Goal: Find specific page/section: Find specific page/section

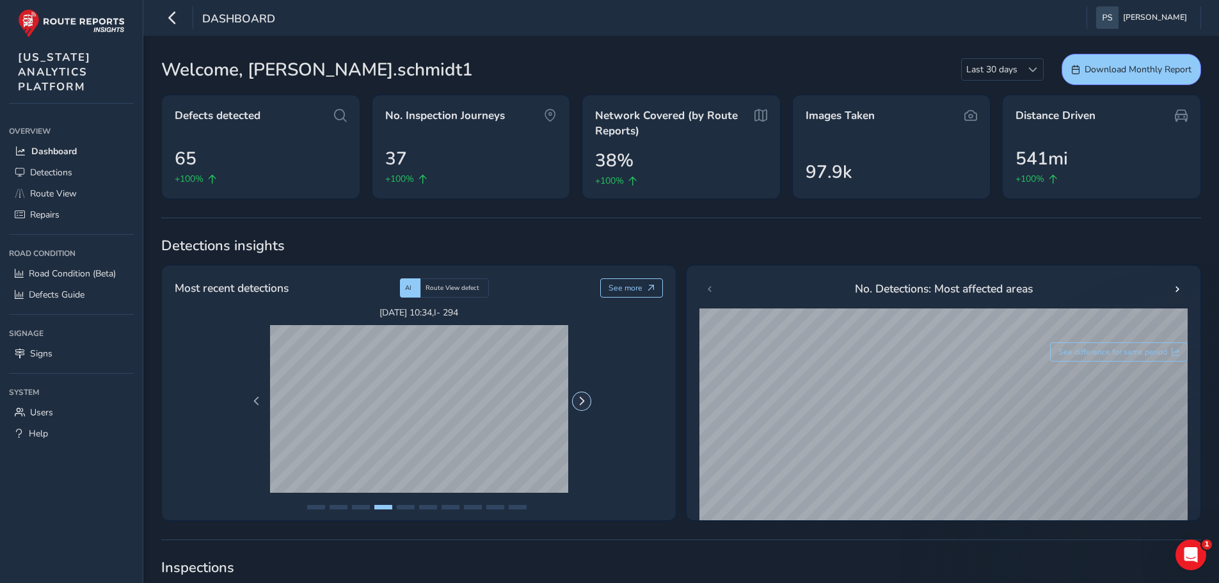
click at [580, 401] on span "Next Page" at bounding box center [581, 401] width 9 height 9
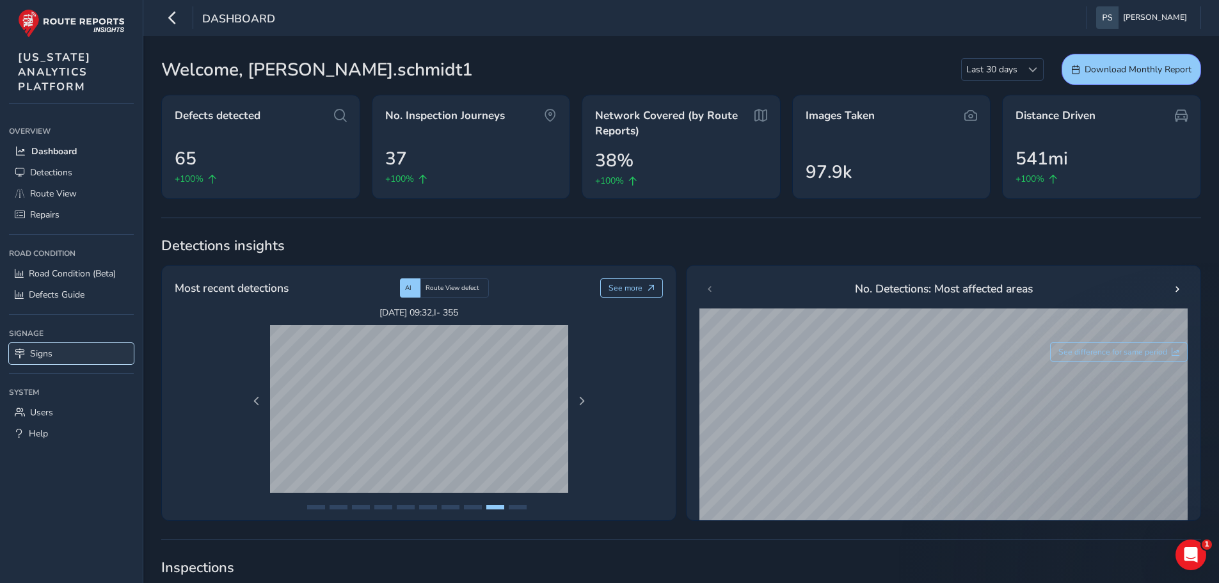
click at [47, 356] on span "Signs" at bounding box center [41, 353] width 22 height 12
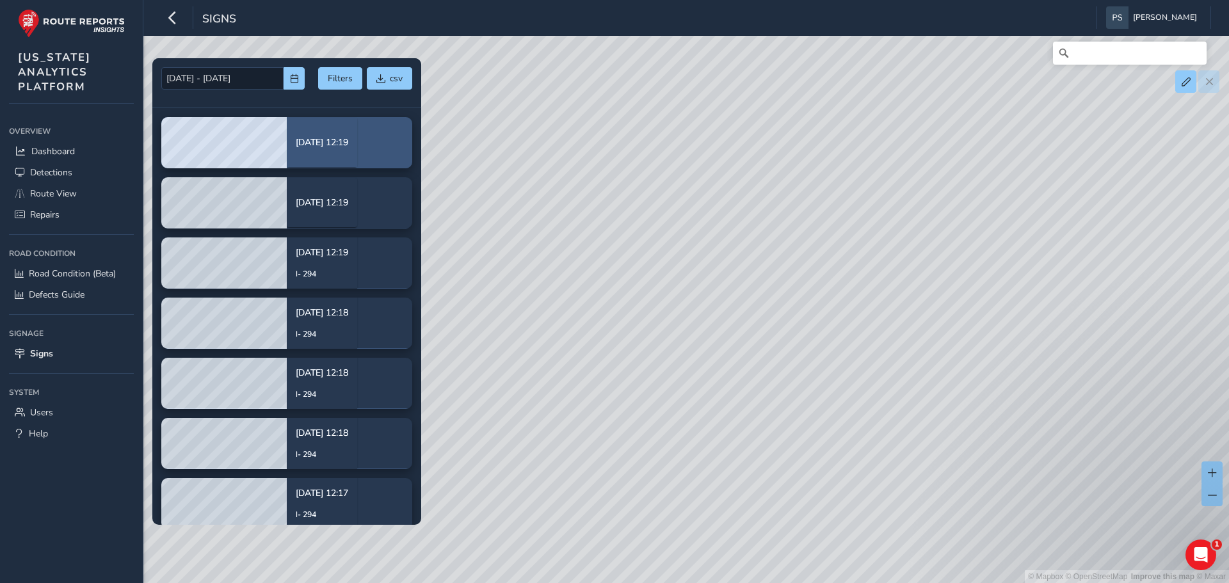
click at [307, 149] on div "[DATE] 12:19" at bounding box center [322, 142] width 52 height 31
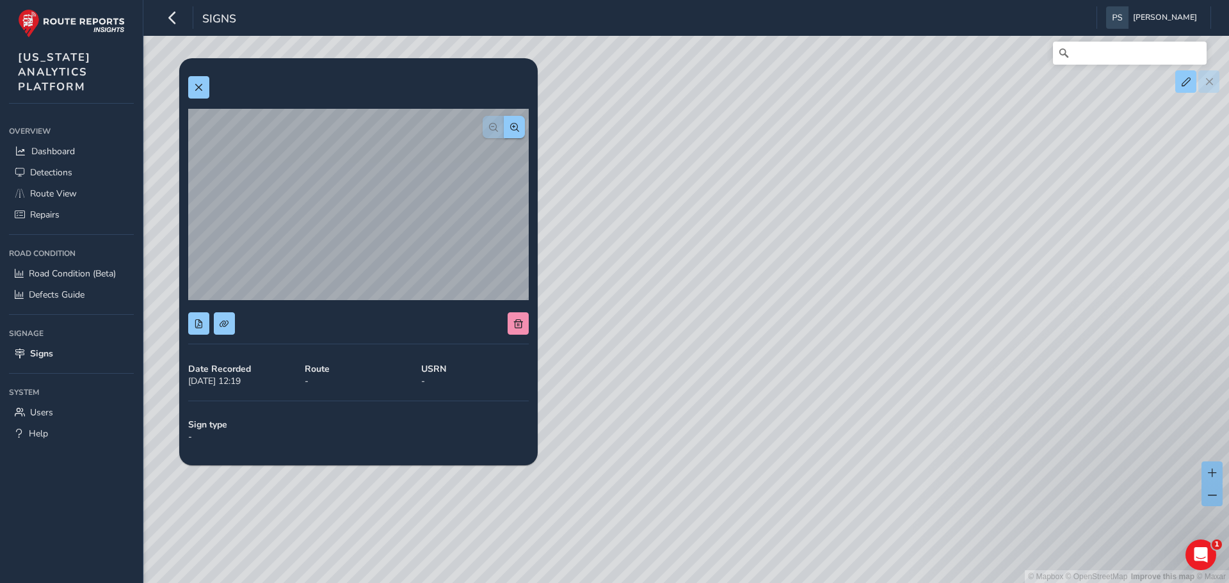
drag, startPoint x: 729, startPoint y: 275, endPoint x: 723, endPoint y: 387, distance: 112.1
click at [723, 387] on div "© Mapbox © OpenStreetMap Improve this map © Maxar" at bounding box center [614, 291] width 1229 height 583
drag, startPoint x: 857, startPoint y: 459, endPoint x: 724, endPoint y: 420, distance: 138.9
click at [724, 420] on div "© Mapbox © OpenStreetMap Improve this map © Maxar" at bounding box center [614, 291] width 1229 height 583
click at [662, 497] on div "© Mapbox © OpenStreetMap Improve this map © Maxar" at bounding box center [614, 291] width 1229 height 583
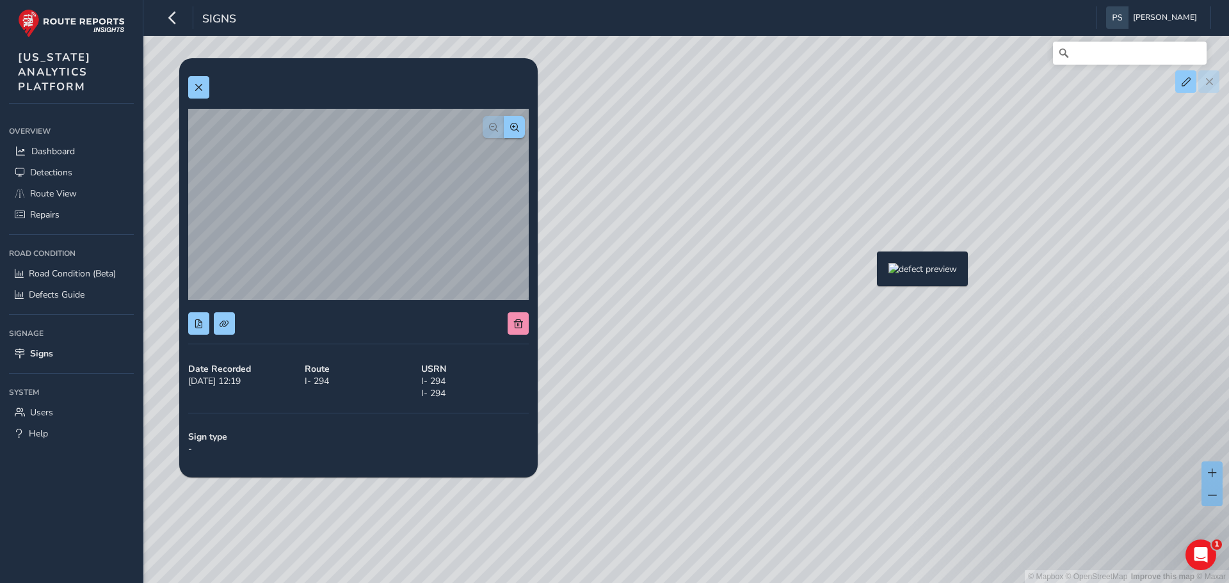
click at [869, 274] on div "© Mapbox © OpenStreetMap Improve this map © Maxar" at bounding box center [614, 291] width 1229 height 583
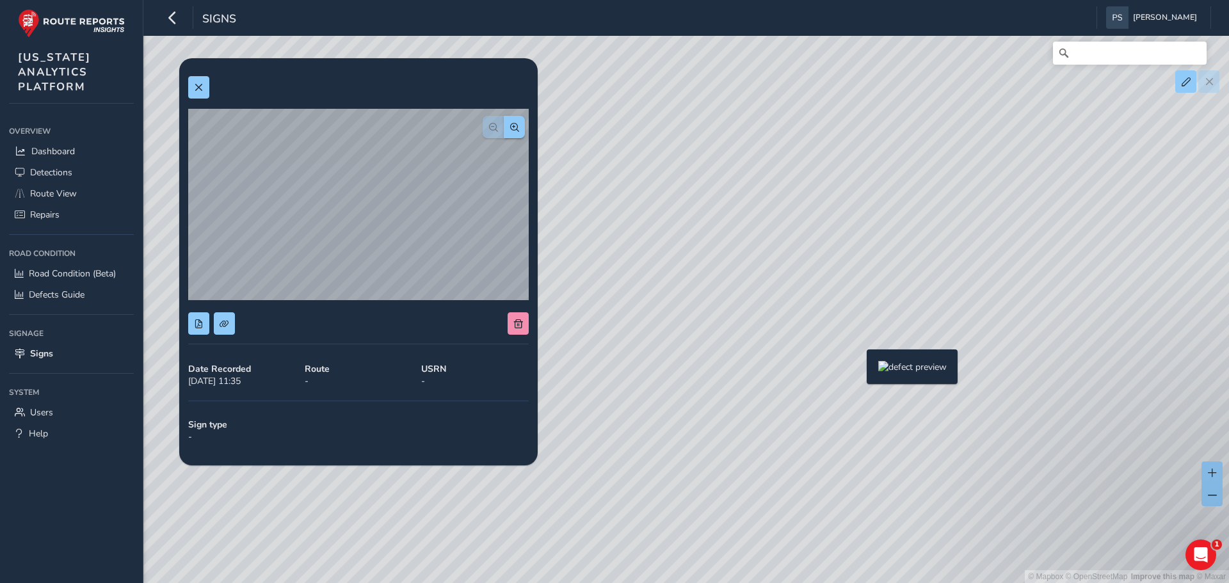
click at [859, 371] on div "© Mapbox © OpenStreetMap Improve this map © Maxar" at bounding box center [614, 291] width 1229 height 583
click at [900, 302] on div "© Mapbox © OpenStreetMap Improve this map © Maxar" at bounding box center [614, 291] width 1229 height 583
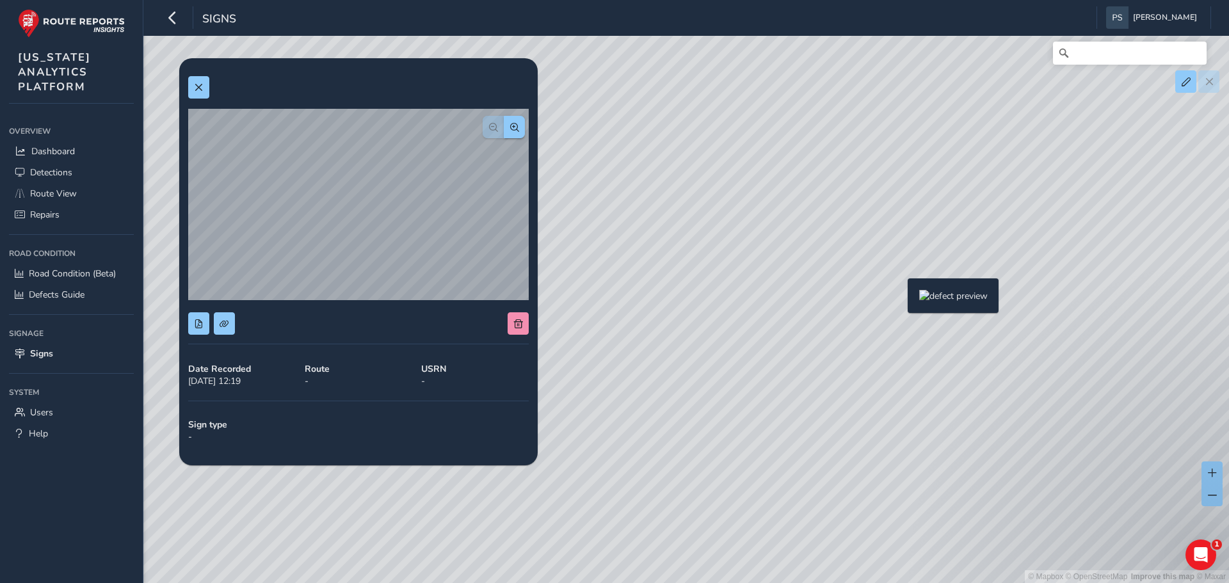
click at [900, 299] on div "© Mapbox © OpenStreetMap Improve this map © Maxar" at bounding box center [614, 291] width 1229 height 583
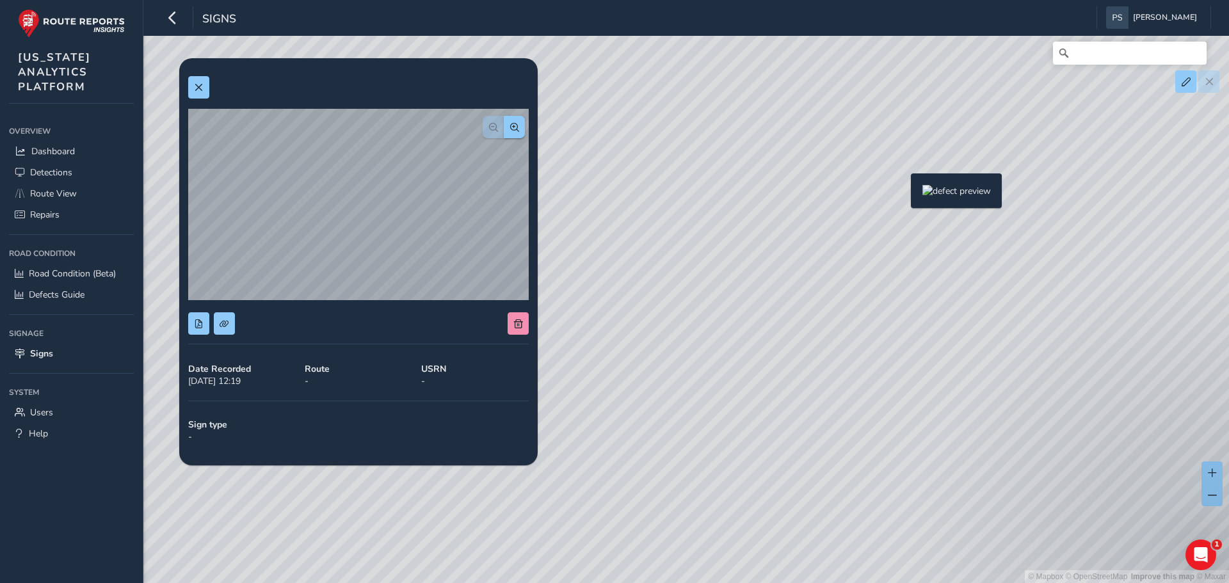
click at [903, 194] on div "© Mapbox © OpenStreetMap Improve this map © Maxar" at bounding box center [614, 291] width 1229 height 583
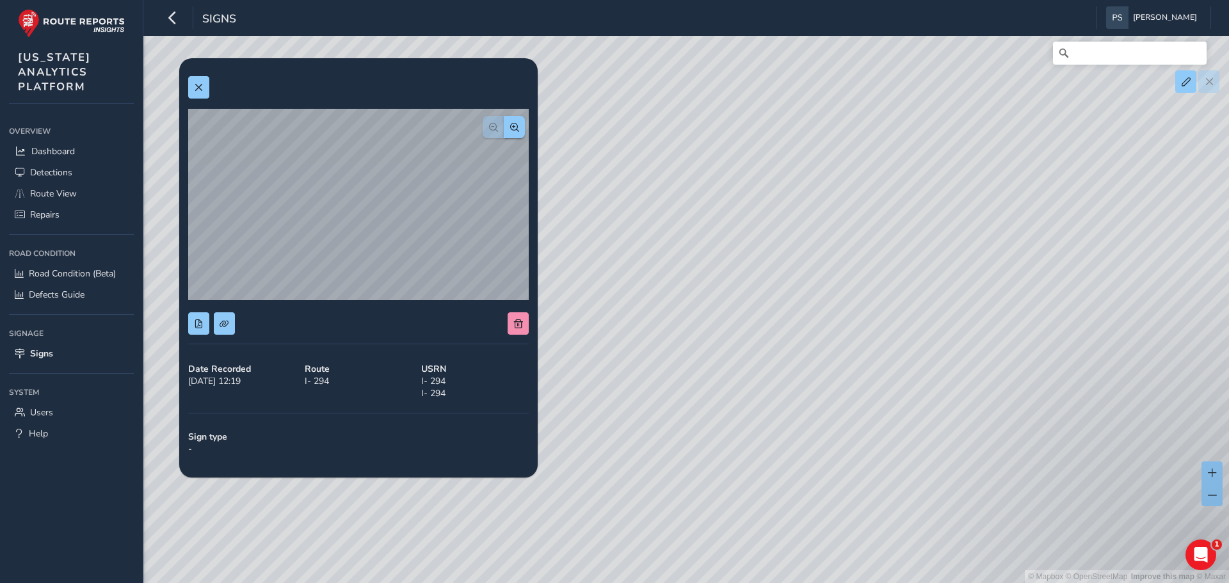
click at [938, 120] on div "© Mapbox © OpenStreetMap Improve this map © Maxar" at bounding box center [614, 291] width 1229 height 583
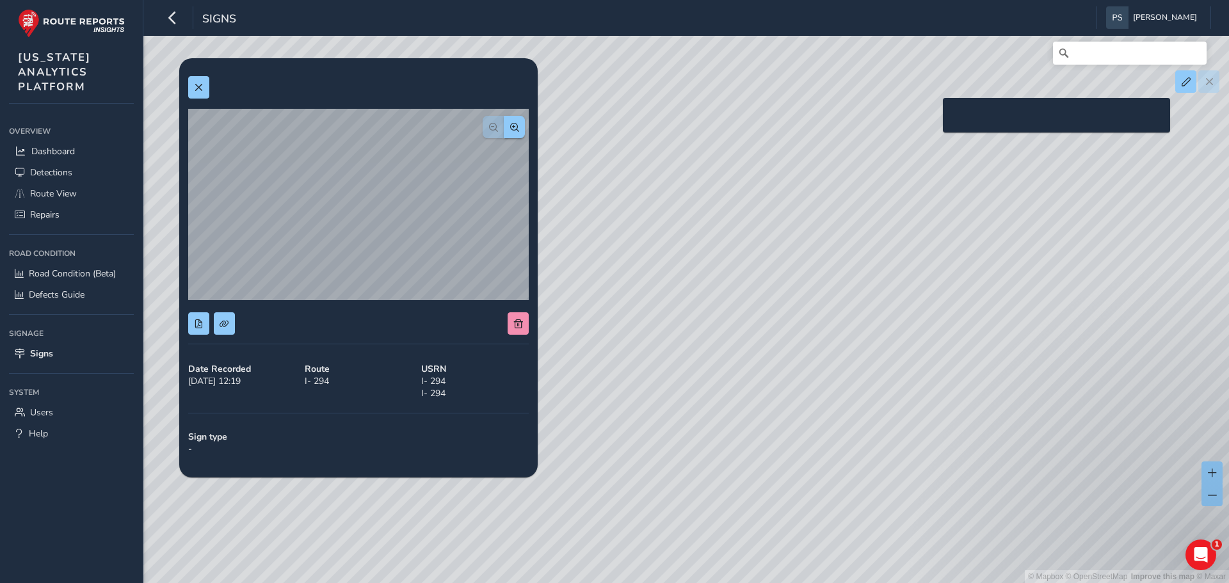
click at [935, 118] on div "© Mapbox © OpenStreetMap Improve this map © Maxar" at bounding box center [614, 291] width 1229 height 583
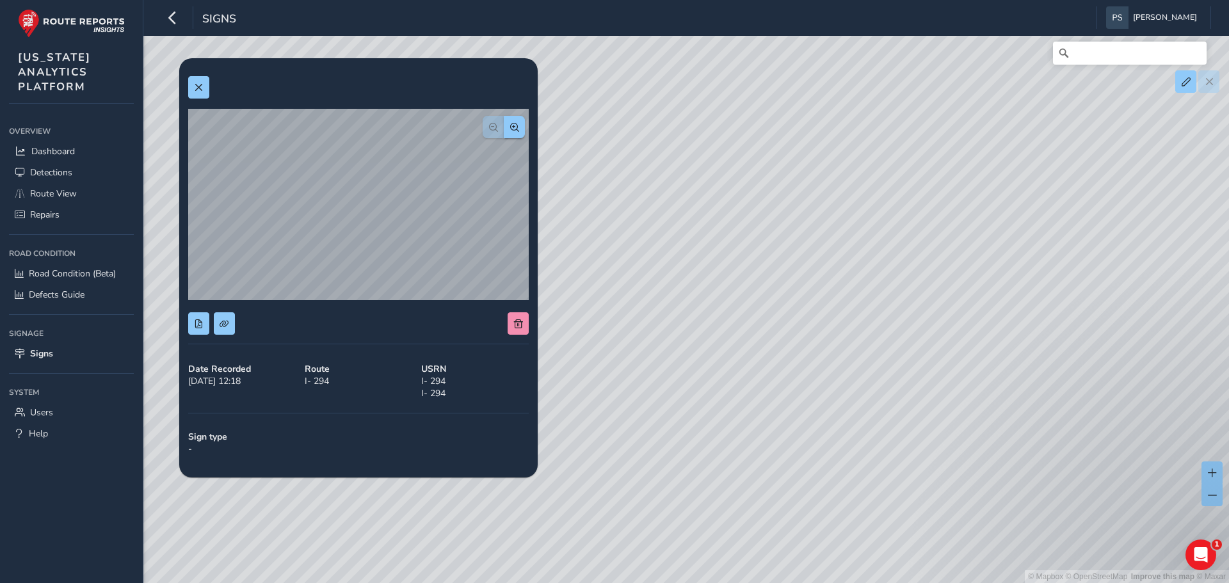
drag, startPoint x: 881, startPoint y: 238, endPoint x: 719, endPoint y: 512, distance: 318.2
click at [719, 512] on div "© Mapbox © OpenStreetMap Improve this map © Maxar" at bounding box center [614, 291] width 1229 height 583
click at [774, 375] on div "© Mapbox © OpenStreetMap Improve this map © Maxar" at bounding box center [614, 291] width 1229 height 583
click at [882, 277] on div "© Mapbox © OpenStreetMap Improve this map © Maxar" at bounding box center [614, 291] width 1229 height 583
click at [899, 244] on div "© Mapbox © OpenStreetMap Improve this map © Maxar" at bounding box center [614, 291] width 1229 height 583
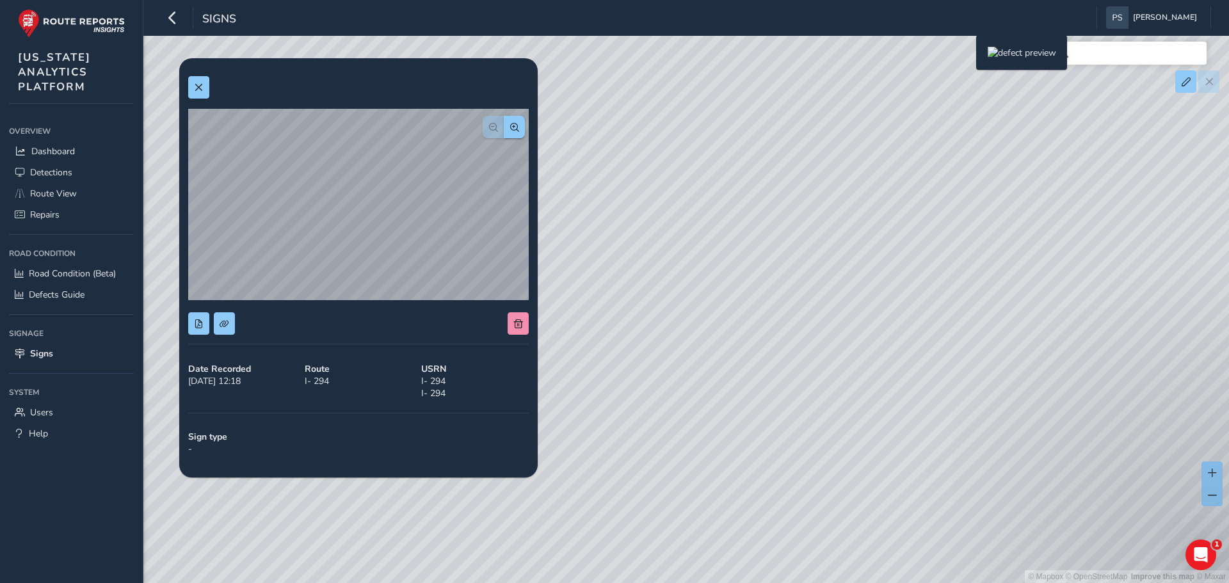
click at [968, 56] on div "© Mapbox © OpenStreetMap Improve this map © Maxar" at bounding box center [614, 291] width 1229 height 583
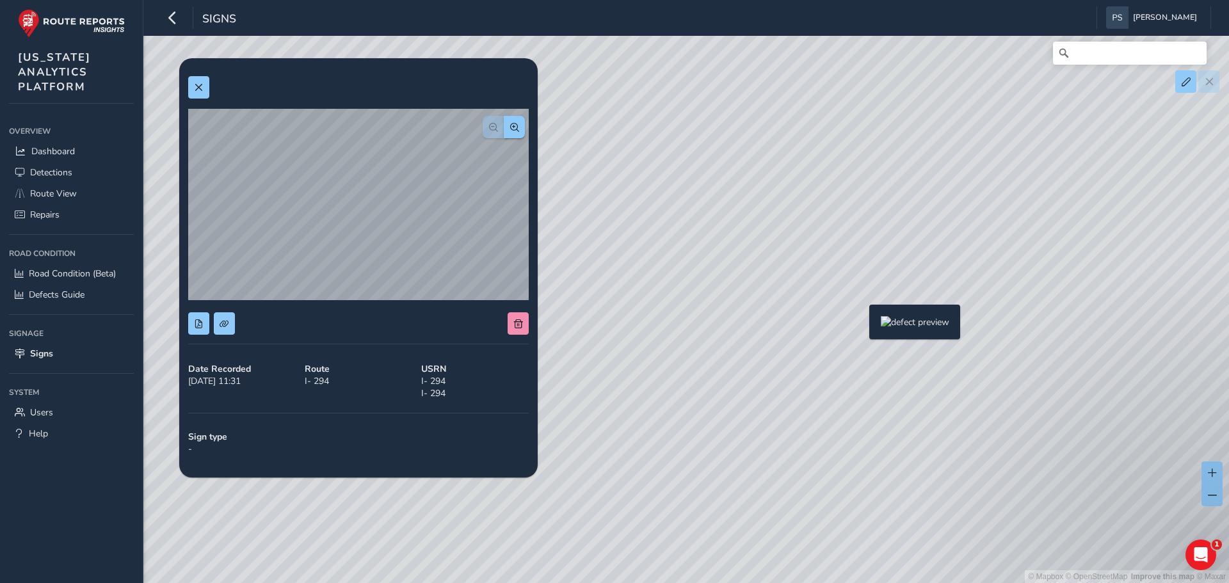
click at [861, 325] on div "© Mapbox © OpenStreetMap Improve this map © Maxar" at bounding box center [614, 291] width 1229 height 583
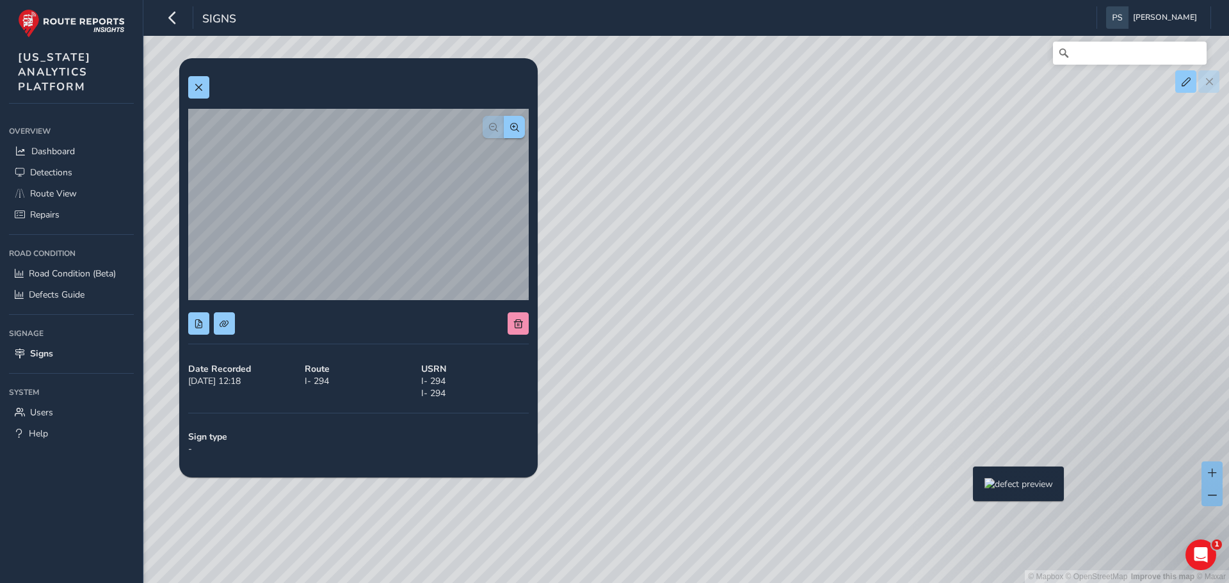
click at [964, 488] on div "© Mapbox © OpenStreetMap Improve this map © Maxar" at bounding box center [614, 291] width 1229 height 583
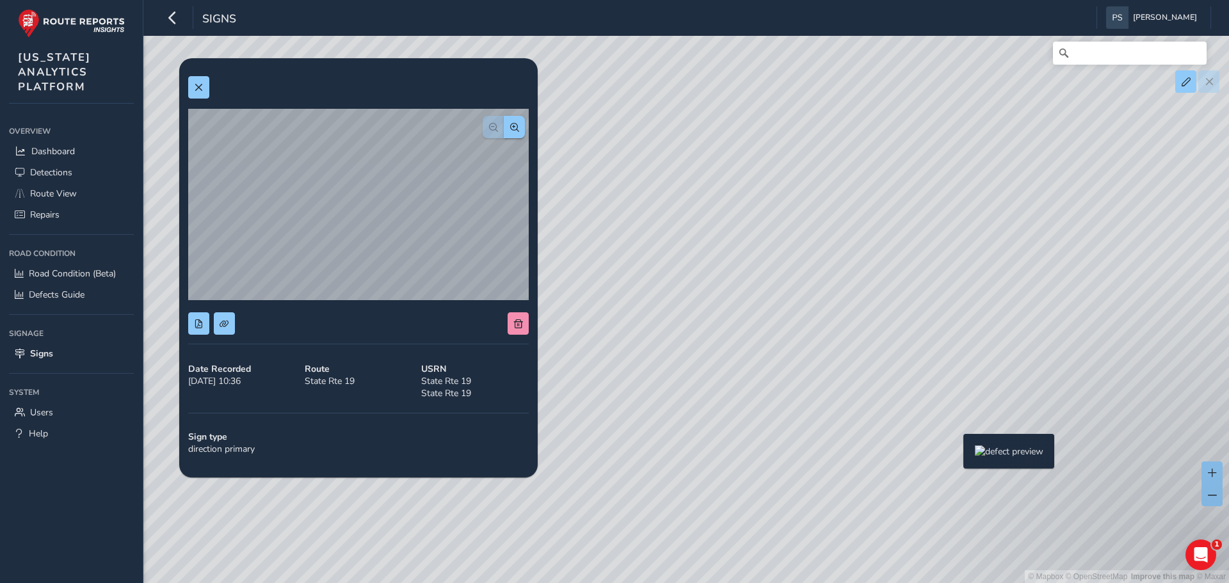
click at [955, 454] on div "© Mapbox © OpenStreetMap Improve this map © Maxar" at bounding box center [614, 291] width 1229 height 583
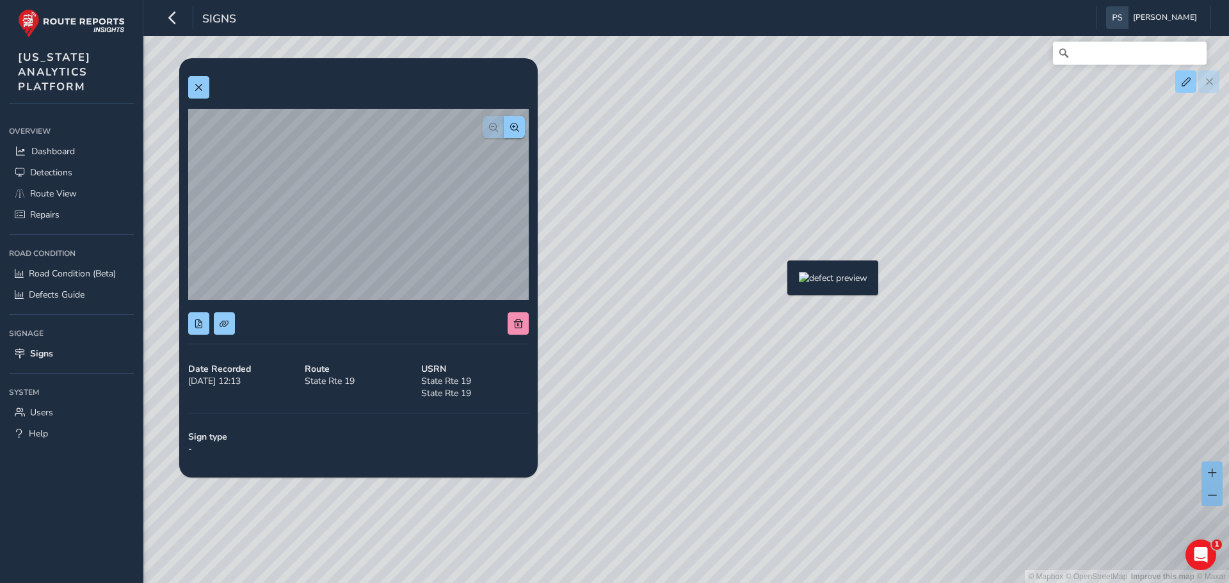
click at [779, 281] on div "© Mapbox © OpenStreetMap Improve this map © Maxar" at bounding box center [614, 291] width 1229 height 583
click at [786, 284] on div "© Mapbox © OpenStreetMap Improve this map © Maxar" at bounding box center [614, 291] width 1229 height 583
click at [782, 285] on div "© Mapbox © OpenStreetMap Improve this map © Maxar" at bounding box center [614, 291] width 1229 height 583
click at [786, 285] on div "© Mapbox © OpenStreetMap Improve this map © Maxar" at bounding box center [614, 291] width 1229 height 583
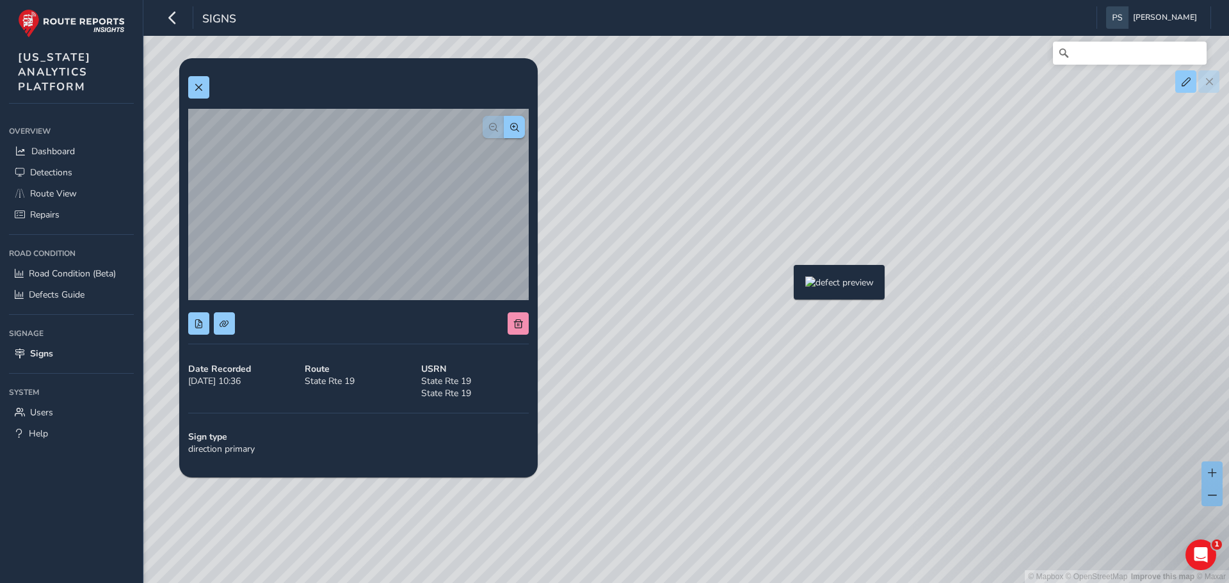
click at [784, 287] on div "© Mapbox © OpenStreetMap Improve this map © Maxar" at bounding box center [614, 291] width 1229 height 583
drag, startPoint x: 875, startPoint y: 152, endPoint x: 848, endPoint y: 580, distance: 429.6
click at [848, 580] on div "© Mapbox © OpenStreetMap Improve this map © Maxar" at bounding box center [614, 291] width 1229 height 583
drag, startPoint x: 929, startPoint y: 214, endPoint x: 827, endPoint y: 577, distance: 376.7
click at [827, 577] on div "© Mapbox © OpenStreetMap Improve this map © Maxar" at bounding box center [614, 291] width 1229 height 583
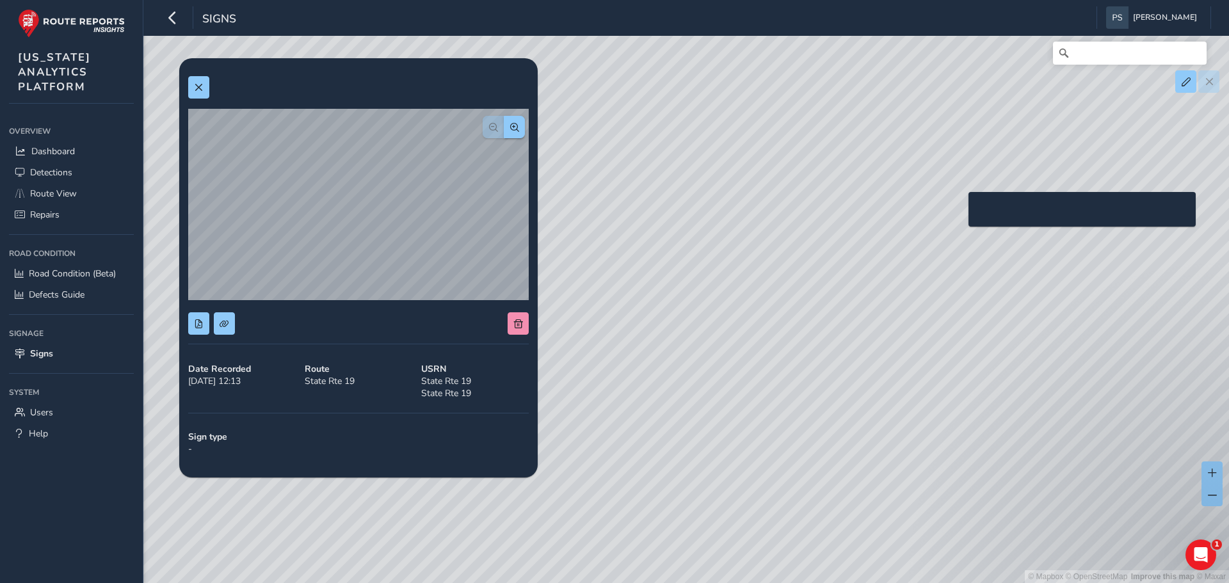
click at [961, 212] on div "© Mapbox © OpenStreetMap Improve this map © Maxar" at bounding box center [614, 291] width 1229 height 583
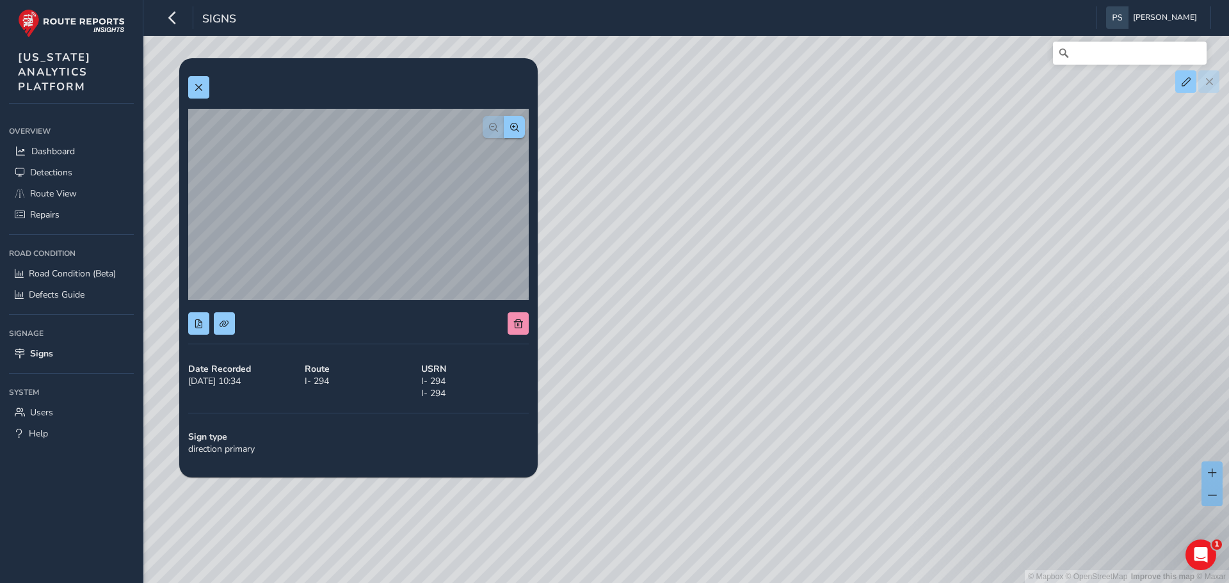
drag, startPoint x: 908, startPoint y: 222, endPoint x: 873, endPoint y: 444, distance: 224.8
click at [873, 444] on div "© Mapbox © OpenStreetMap Improve this map © Maxar" at bounding box center [614, 291] width 1229 height 583
click at [897, 79] on div "© Mapbox © OpenStreetMap Improve this map © Maxar" at bounding box center [614, 291] width 1229 height 583
click at [895, 80] on div "© Mapbox © OpenStreetMap Improve this map © Maxar" at bounding box center [614, 291] width 1229 height 583
click at [826, 132] on div "© Mapbox © OpenStreetMap Improve this map © Maxar" at bounding box center [614, 291] width 1229 height 583
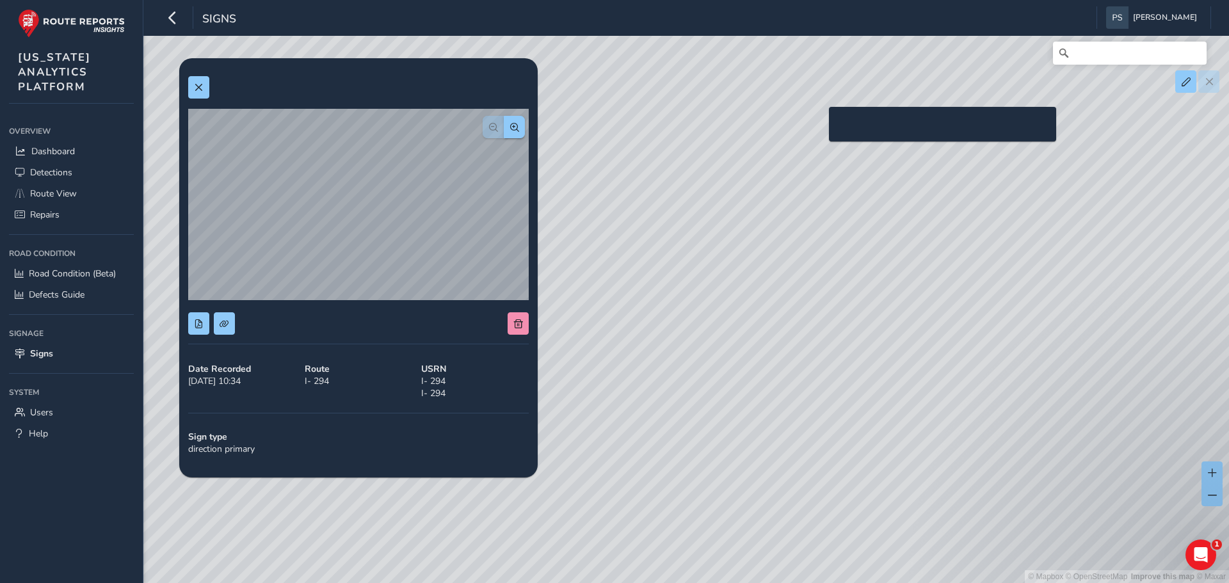
click at [821, 127] on div "© Mapbox © OpenStreetMap Improve this map © Maxar" at bounding box center [614, 291] width 1229 height 583
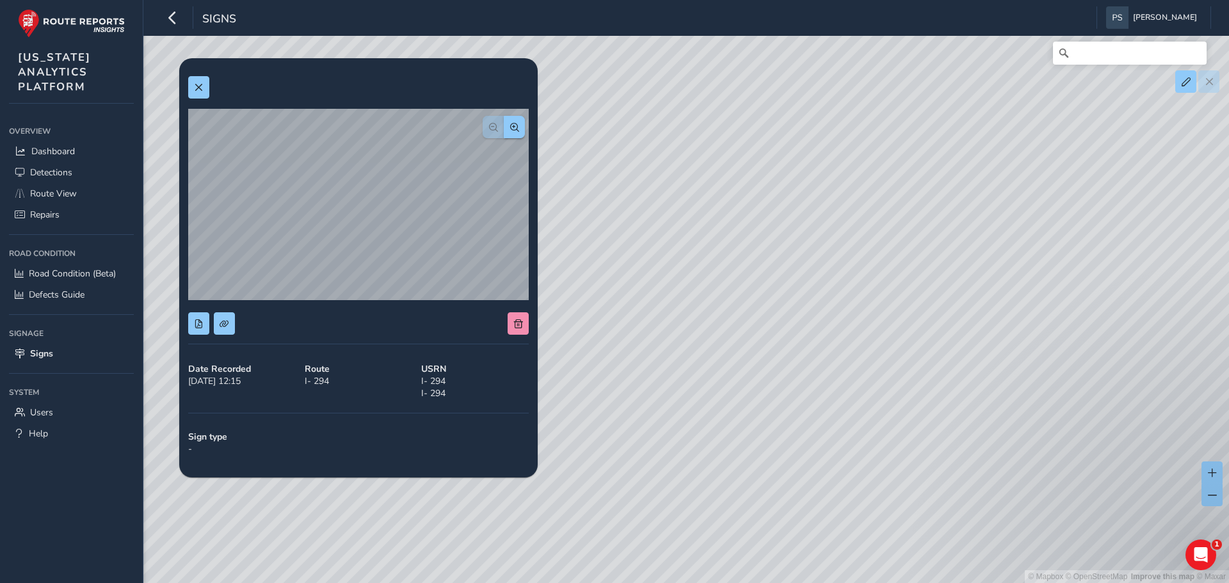
drag, startPoint x: 929, startPoint y: 273, endPoint x: 885, endPoint y: 420, distance: 153.7
click at [885, 420] on div "© Mapbox © OpenStreetMap Improve this map © Maxar" at bounding box center [614, 291] width 1229 height 583
click at [760, 376] on div "© Mapbox © OpenStreetMap Improve this map © Maxar" at bounding box center [614, 291] width 1229 height 583
drag, startPoint x: 706, startPoint y: 423, endPoint x: 744, endPoint y: 211, distance: 215.8
click at [744, 211] on div "© Mapbox © OpenStreetMap Improve this map © Maxar" at bounding box center [614, 291] width 1229 height 583
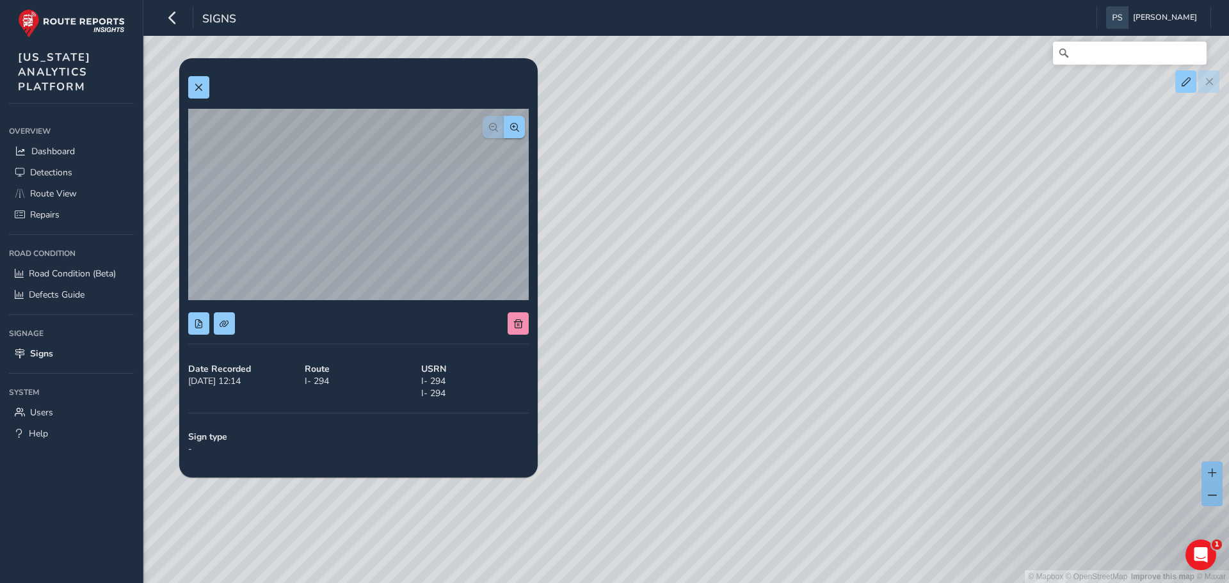
drag, startPoint x: 730, startPoint y: 456, endPoint x: 817, endPoint y: 125, distance: 342.1
click at [817, 125] on div "© Mapbox © OpenStreetMap Improve this map © Maxar" at bounding box center [614, 291] width 1229 height 583
drag, startPoint x: 886, startPoint y: 212, endPoint x: 912, endPoint y: 143, distance: 74.3
click at [912, 143] on div "© Mapbox © OpenStreetMap Improve this map © Maxar" at bounding box center [614, 291] width 1229 height 583
drag, startPoint x: 875, startPoint y: 321, endPoint x: 1012, endPoint y: 184, distance: 194.1
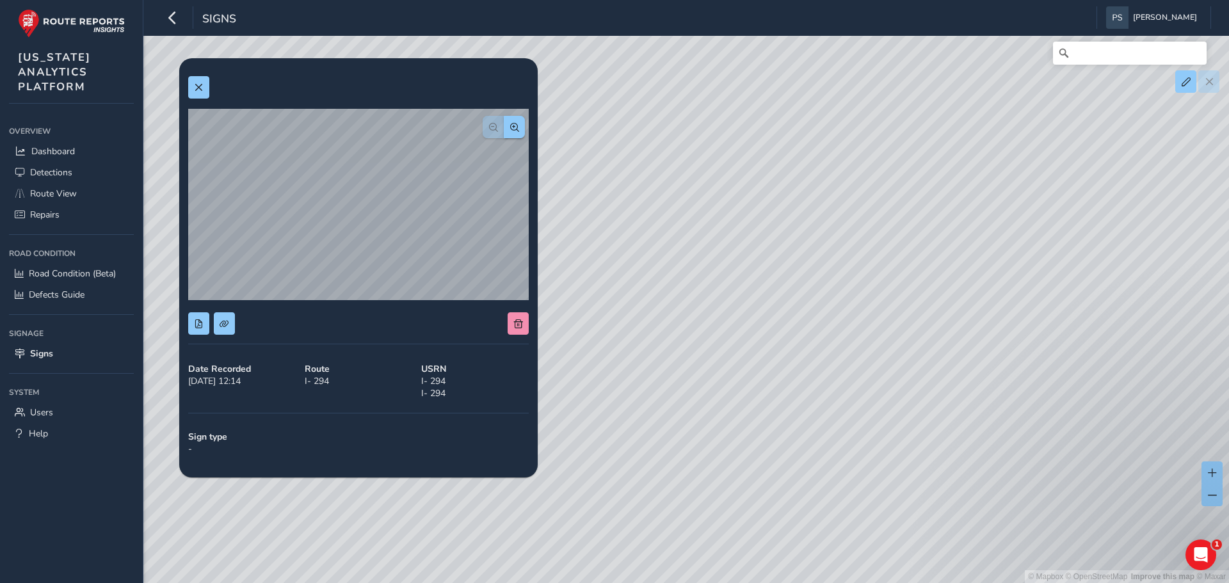
click at [1012, 184] on div "© Mapbox © OpenStreetMap Improve this map © Maxar" at bounding box center [614, 291] width 1229 height 583
click at [196, 81] on button at bounding box center [198, 87] width 21 height 22
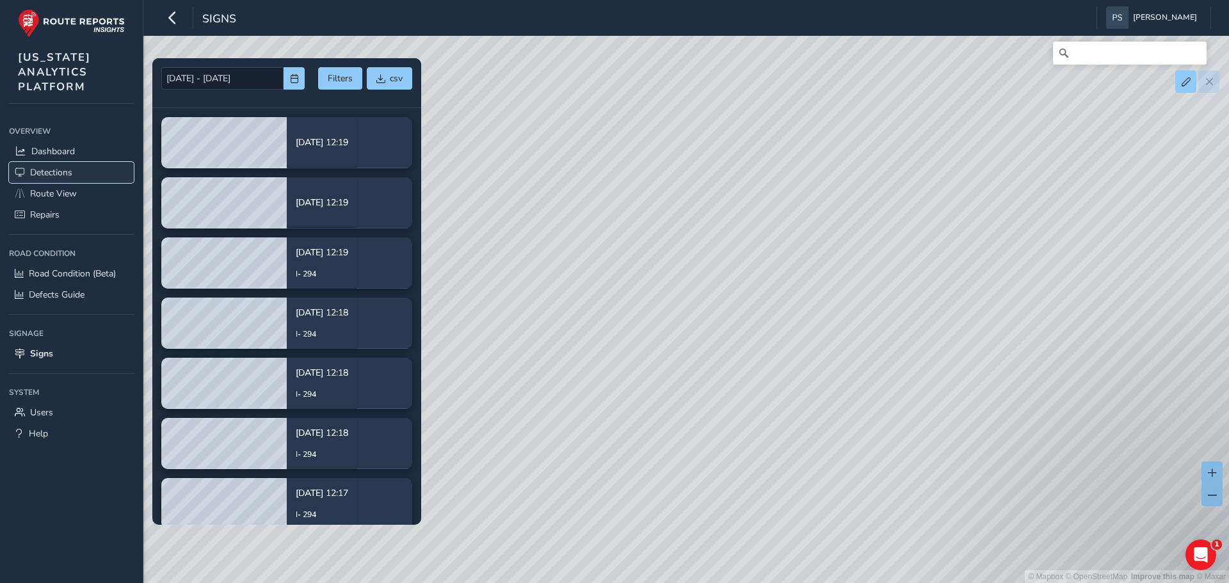
click at [67, 169] on span "Detections" at bounding box center [51, 172] width 42 height 12
